Goal: Information Seeking & Learning: Learn about a topic

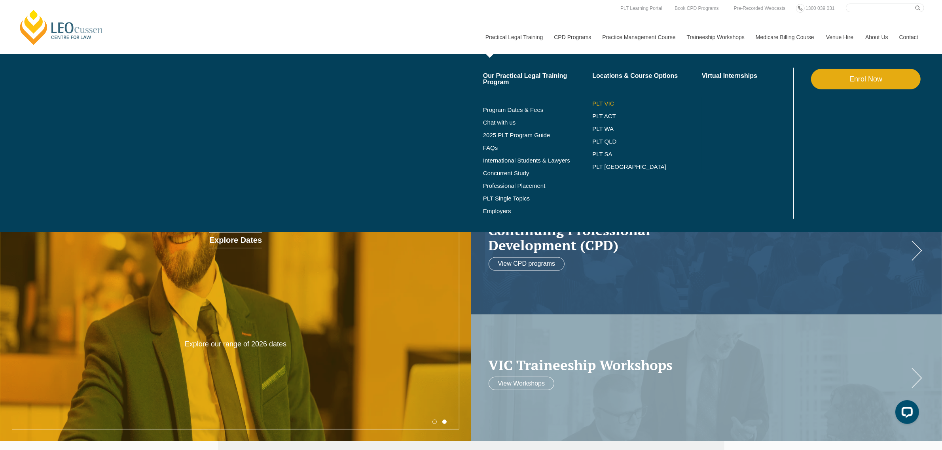
click at [600, 103] on link "PLT VIC" at bounding box center [647, 103] width 110 height 6
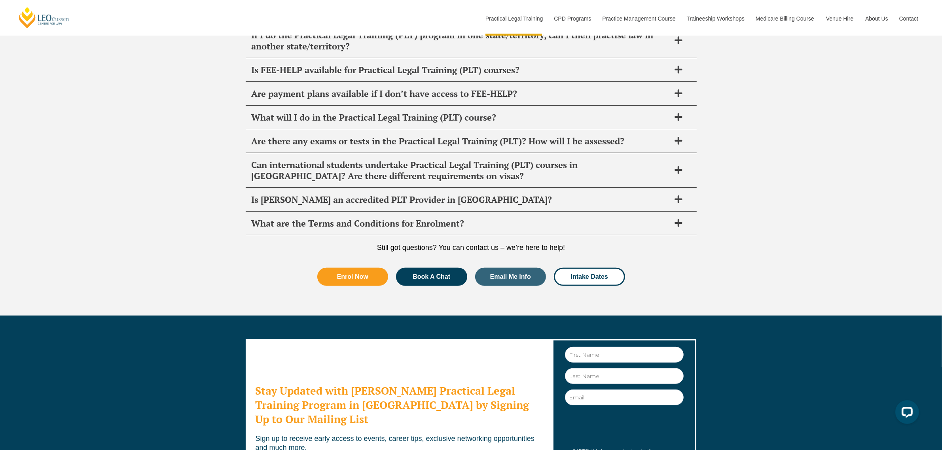
scroll to position [4206, 0]
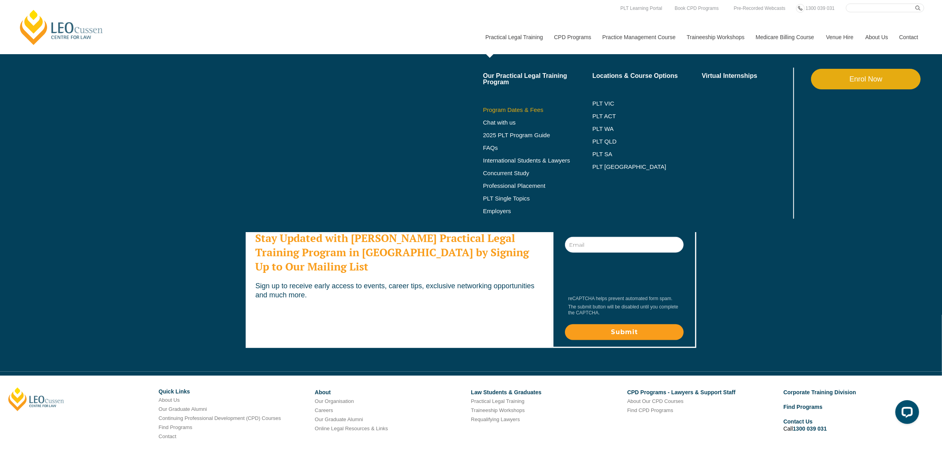
click at [514, 109] on link "Program Dates & Fees" at bounding box center [538, 110] width 110 height 6
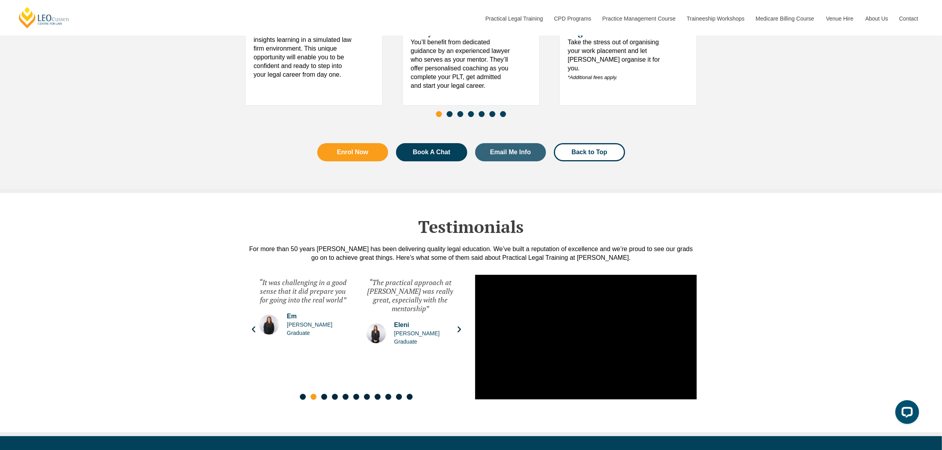
scroll to position [3807, 0]
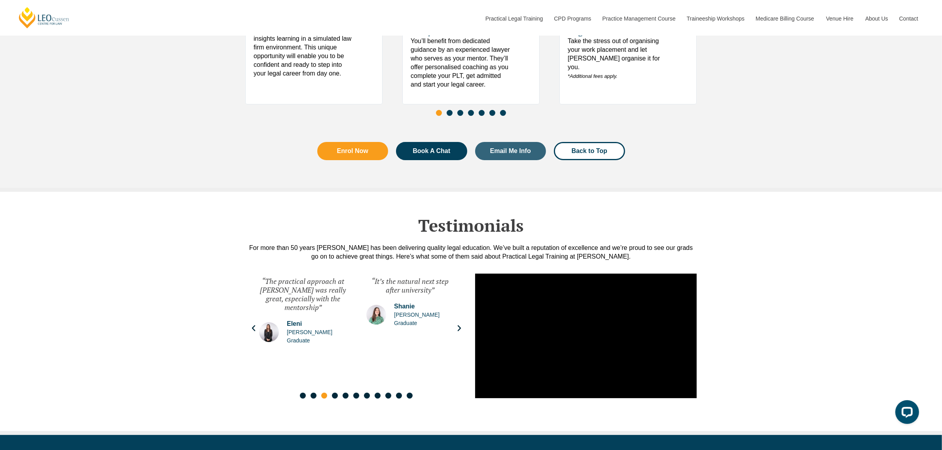
click at [307, 324] on div "“The practical approach at Leo Cussens was really great, especially with the me…" at bounding box center [302, 311] width 87 height 68
click at [251, 332] on icon "Previous slide" at bounding box center [254, 328] width 8 height 8
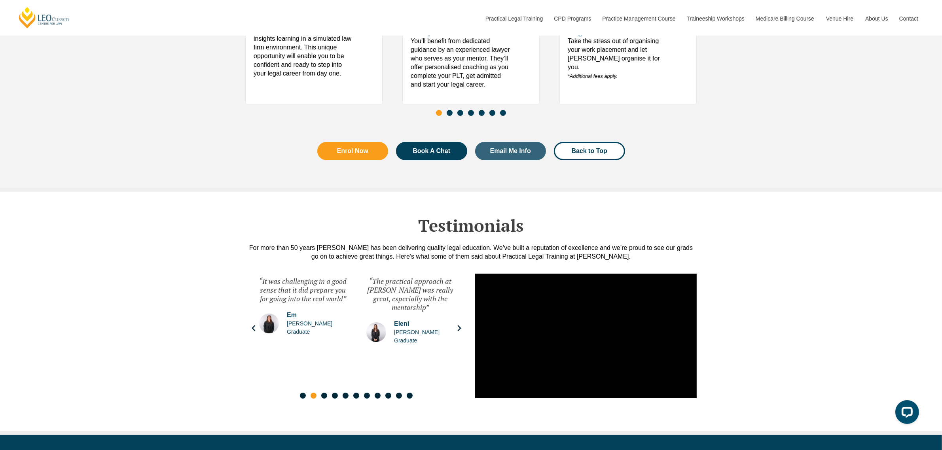
click at [251, 332] on icon "Previous slide" at bounding box center [254, 328] width 8 height 8
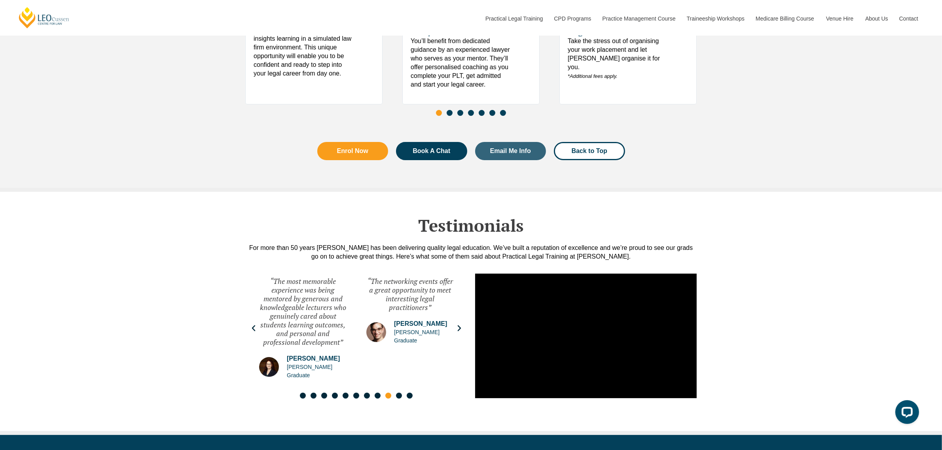
click at [251, 332] on icon "Previous slide" at bounding box center [254, 328] width 8 height 8
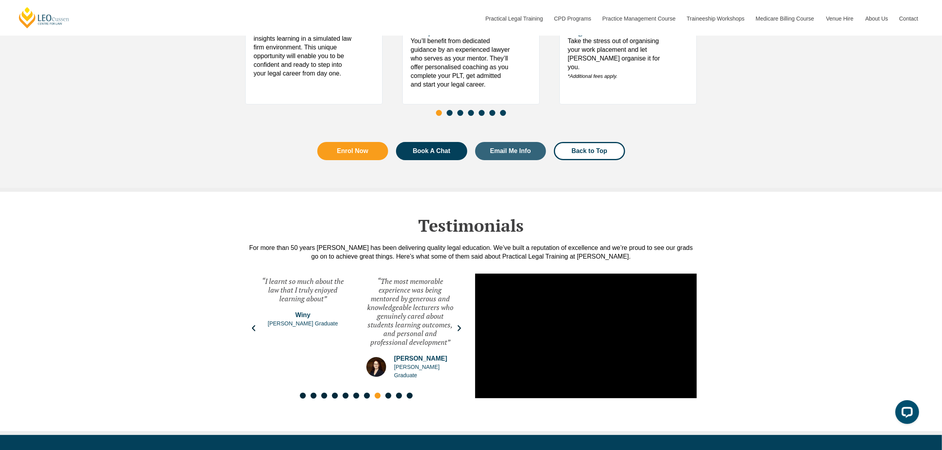
click at [254, 332] on icon "Previous slide" at bounding box center [254, 328] width 8 height 8
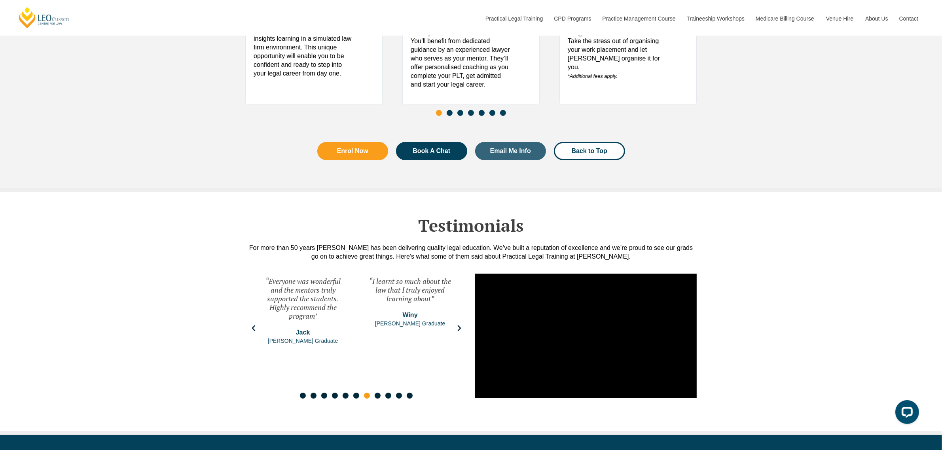
click at [254, 332] on icon "Previous slide" at bounding box center [254, 328] width 8 height 8
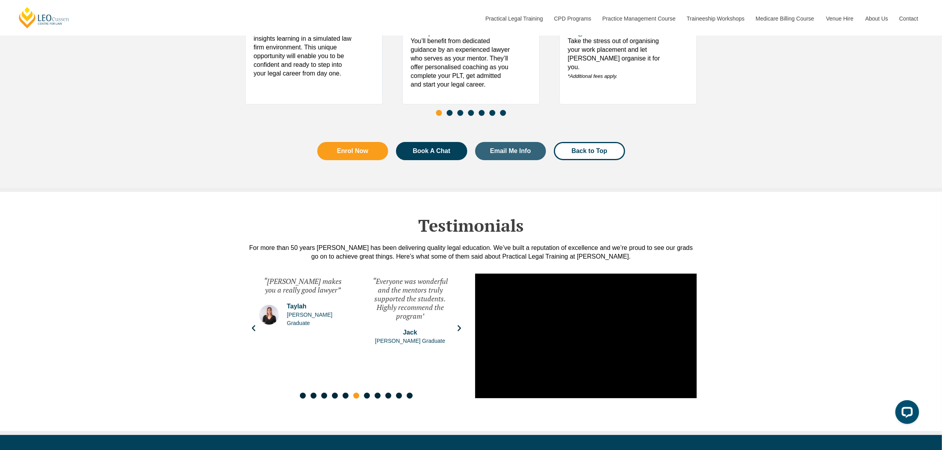
click at [255, 341] on div "“Leo Cussen makes you a really good lawyer” Taylah Leo Cussen Graduate" at bounding box center [302, 328] width 103 height 119
click at [253, 332] on icon "Previous slide" at bounding box center [254, 328] width 8 height 8
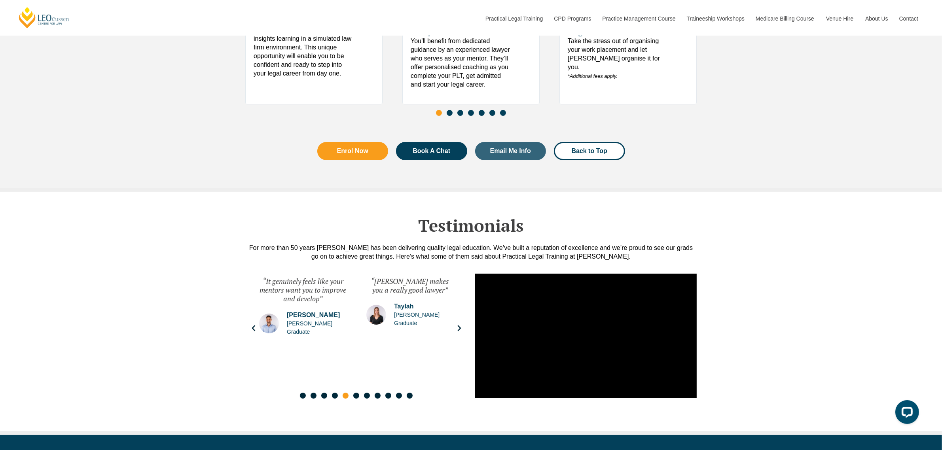
click at [253, 332] on icon "Previous slide" at bounding box center [254, 328] width 8 height 8
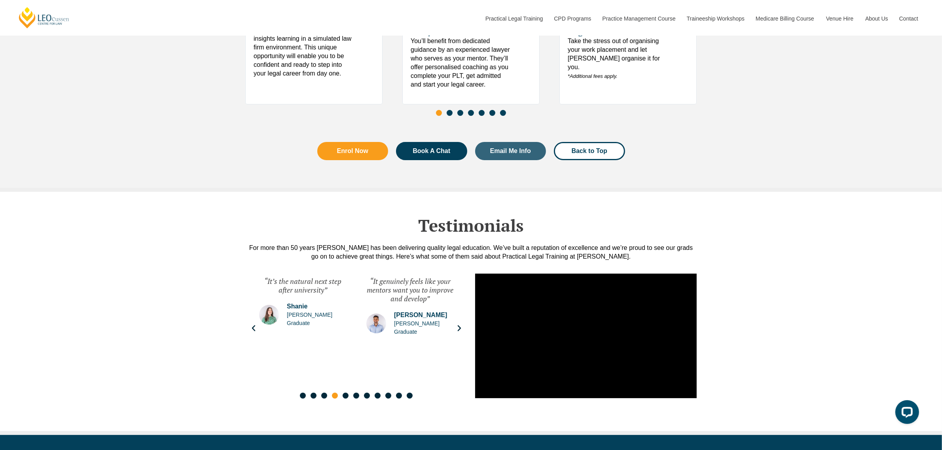
click at [412, 333] on span "Leo Cussen Graduate" at bounding box center [424, 328] width 60 height 17
click at [254, 332] on icon "Previous slide" at bounding box center [254, 328] width 8 height 8
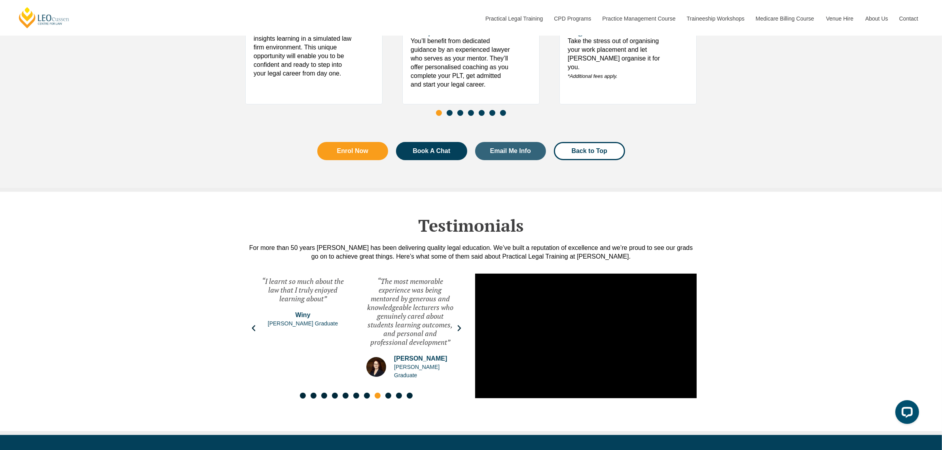
click at [254, 331] on icon "Previous slide" at bounding box center [253, 328] width 3 height 6
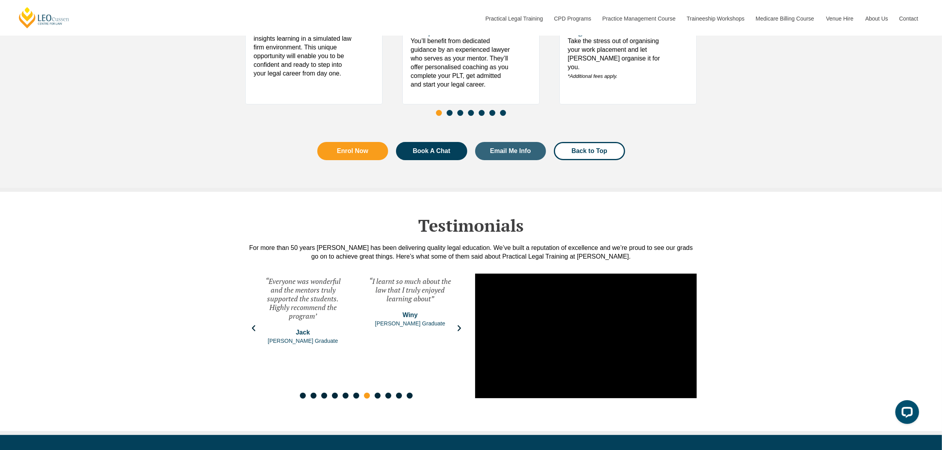
click at [254, 331] on icon "Previous slide" at bounding box center [253, 328] width 3 height 6
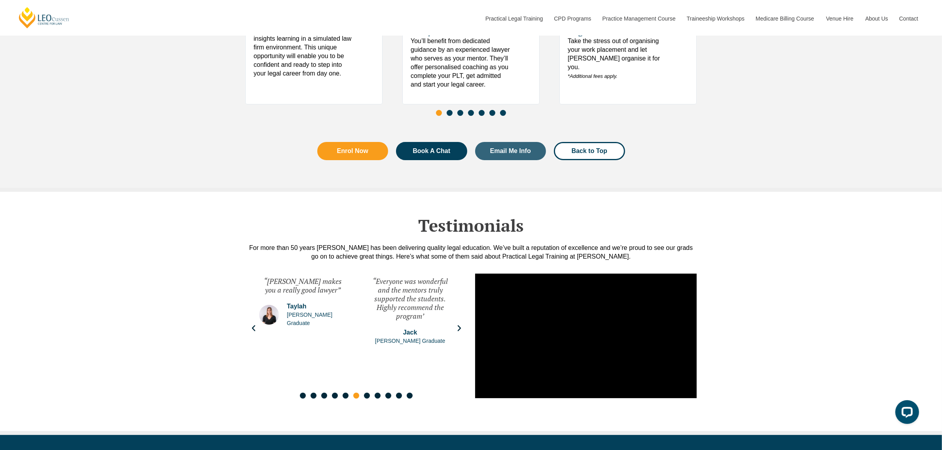
click at [254, 331] on icon "Previous slide" at bounding box center [253, 328] width 3 height 6
click at [252, 332] on icon "Previous slide" at bounding box center [254, 328] width 8 height 8
